Goal: Find contact information: Find contact information

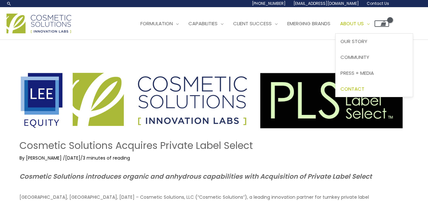
click at [362, 89] on span "Contact" at bounding box center [352, 89] width 24 height 7
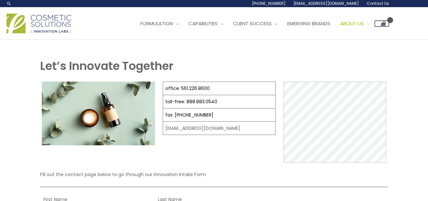
select select
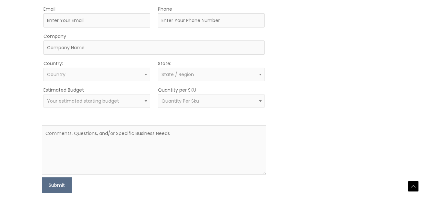
scroll to position [292, 0]
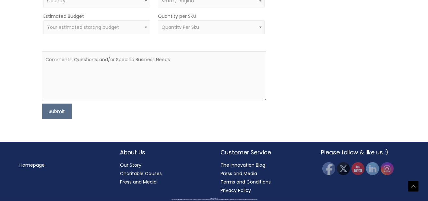
click at [132, 165] on link "Our Story" at bounding box center [130, 165] width 21 height 6
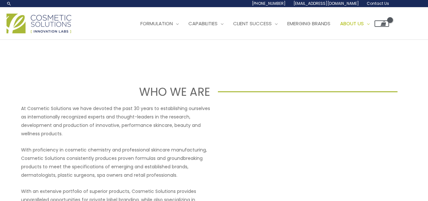
click at [383, 5] on span "Contact Us" at bounding box center [378, 4] width 22 height 6
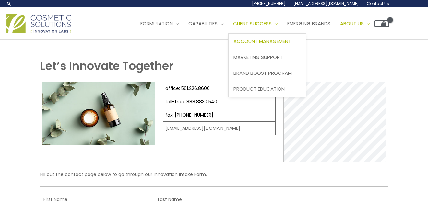
select select
